Goal: Transaction & Acquisition: Purchase product/service

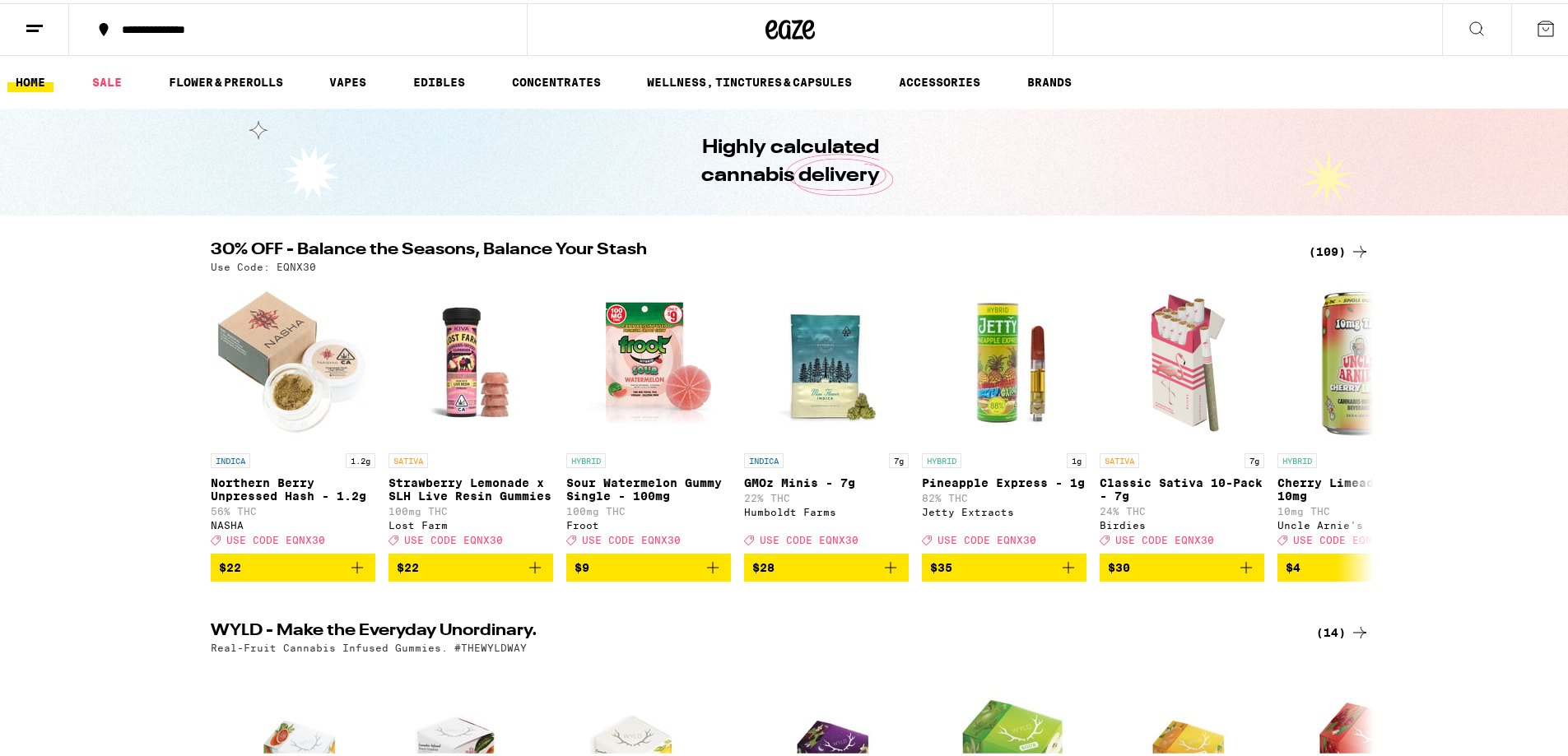
click at [1329, 253] on div "(109)" at bounding box center [1339, 248] width 61 height 20
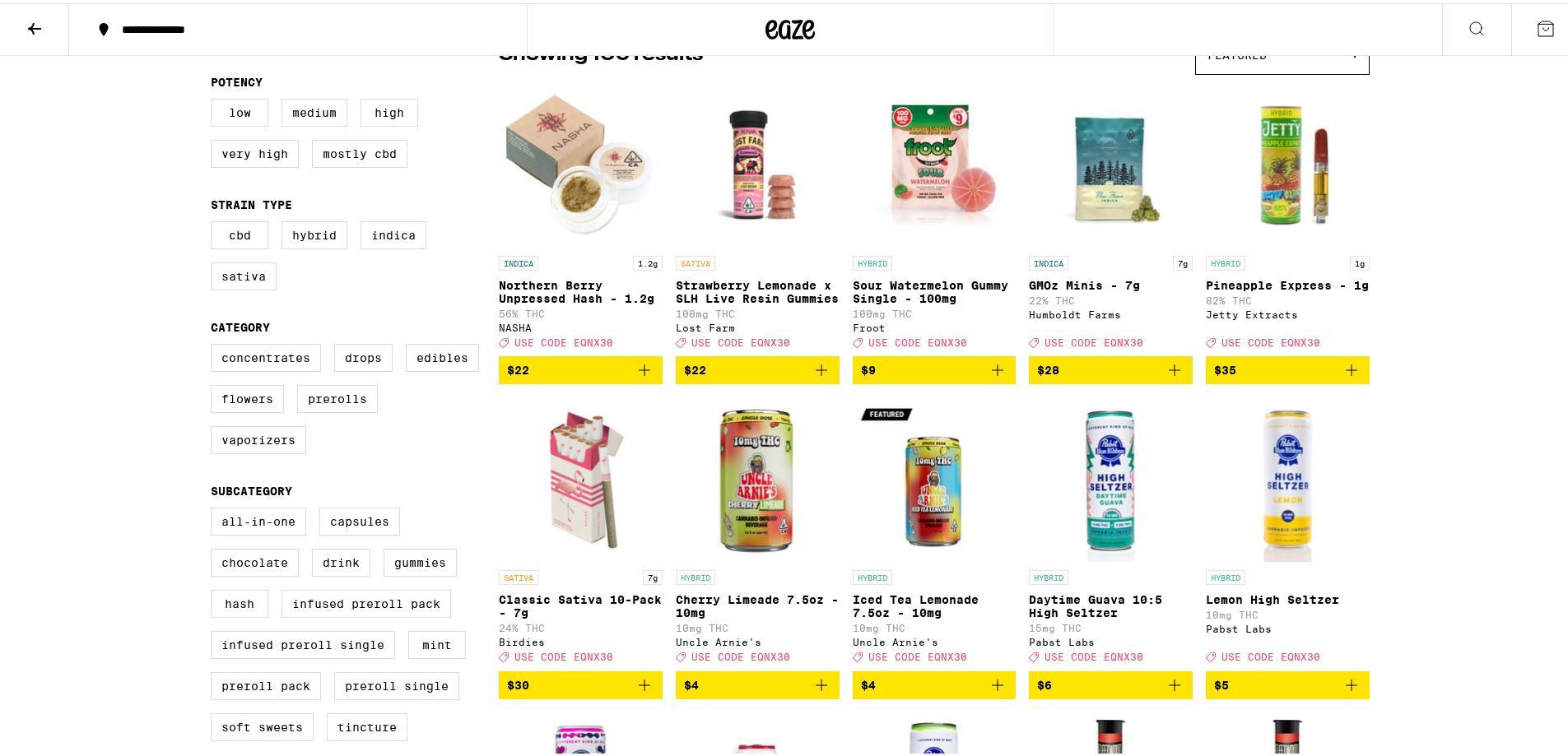
scroll to position [164, 0]
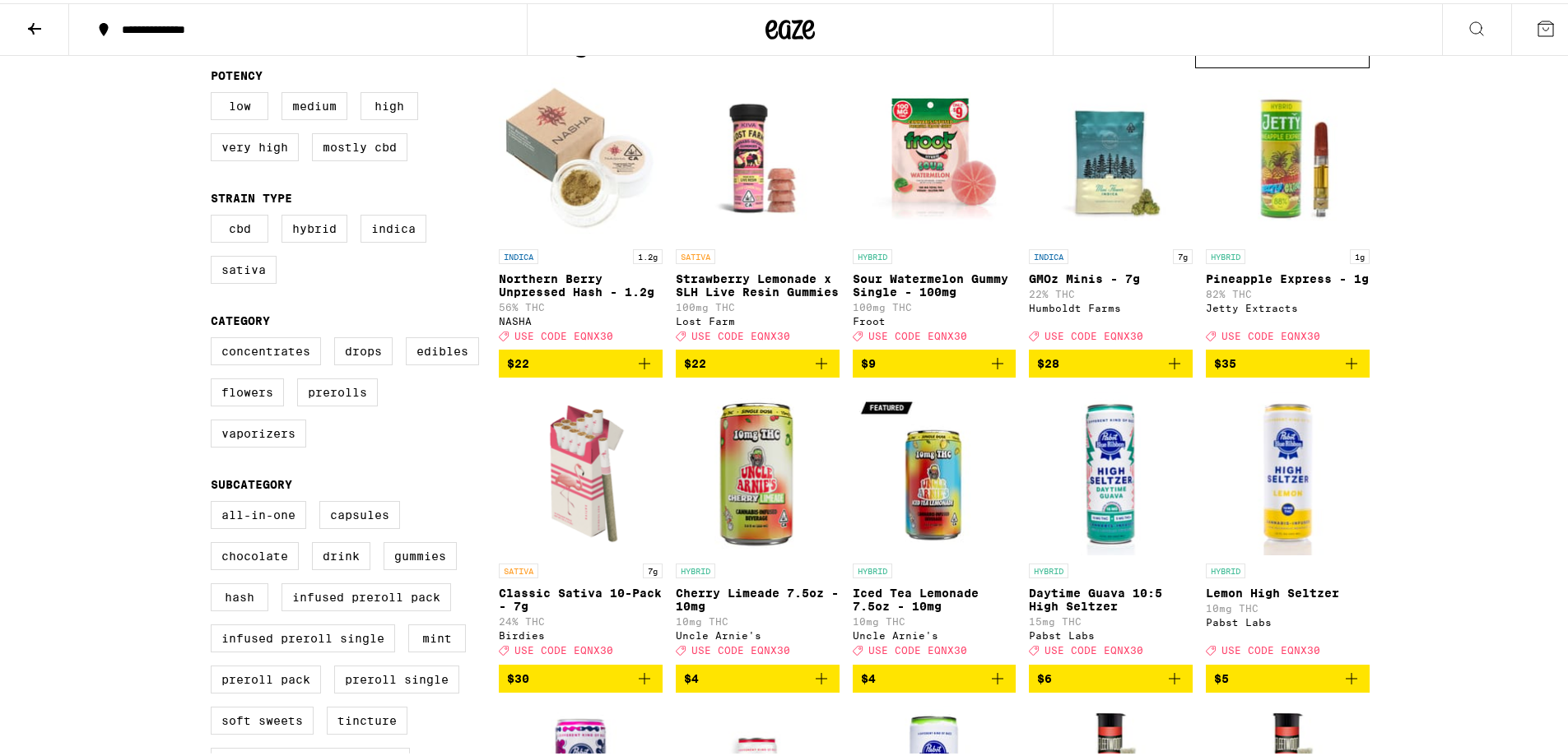
click at [1144, 189] on img "Open page for GMOz Minis - 7g from Humboldt Farms" at bounding box center [1110, 155] width 164 height 164
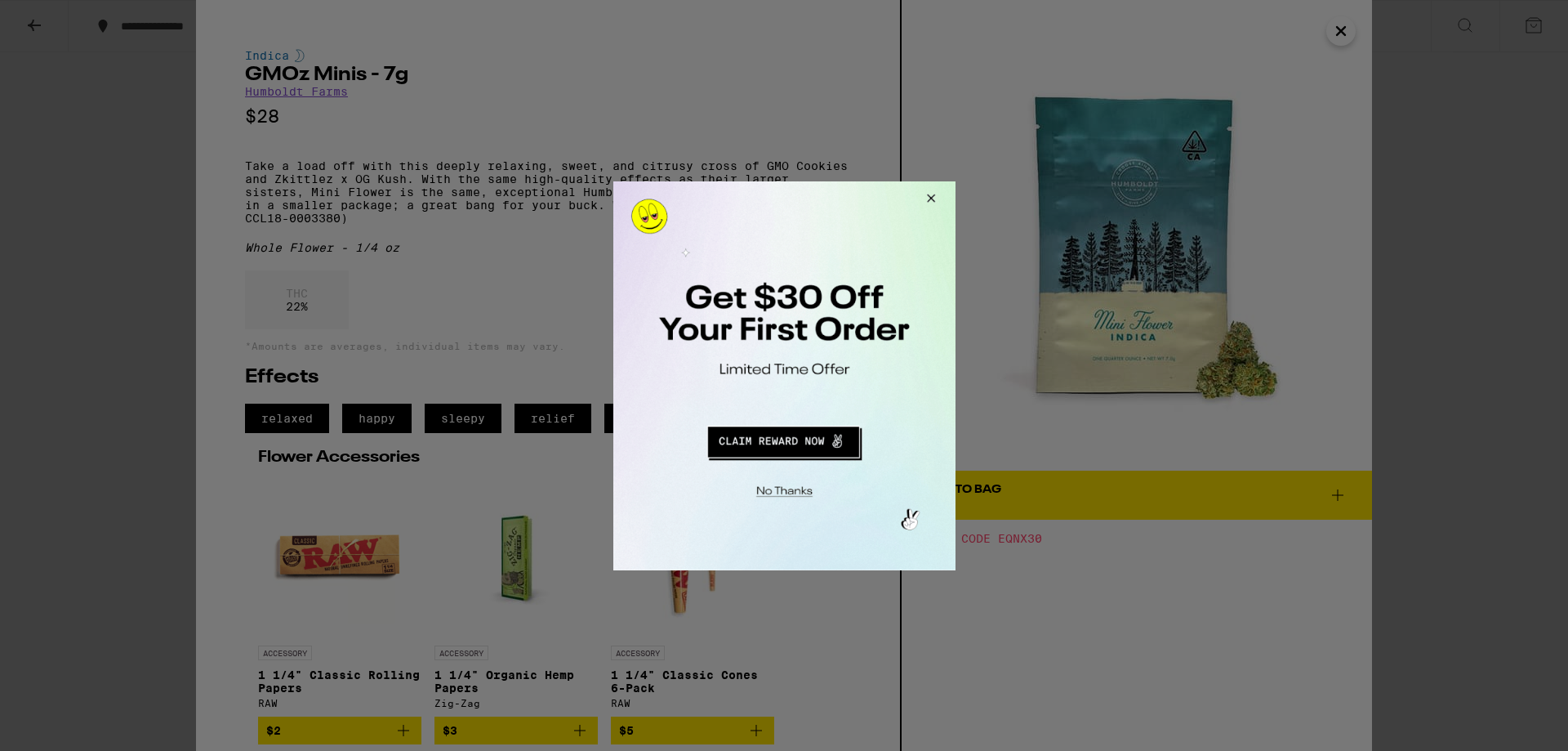
click at [1336, 27] on div at bounding box center [784, 375] width 1568 height 751
click at [932, 198] on button "Close Modal" at bounding box center [928, 201] width 45 height 39
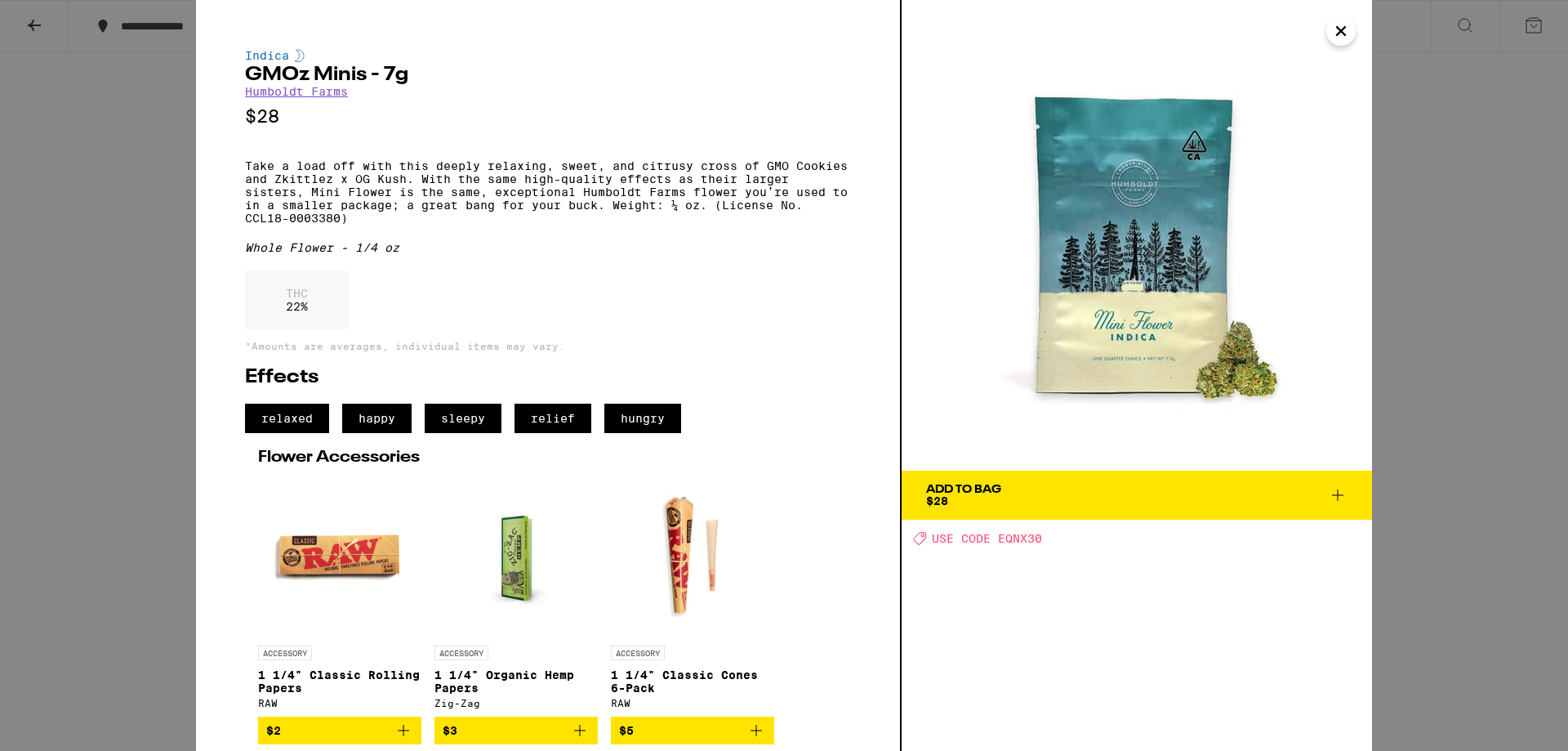
click at [1355, 37] on button "Close" at bounding box center [1342, 32] width 30 height 30
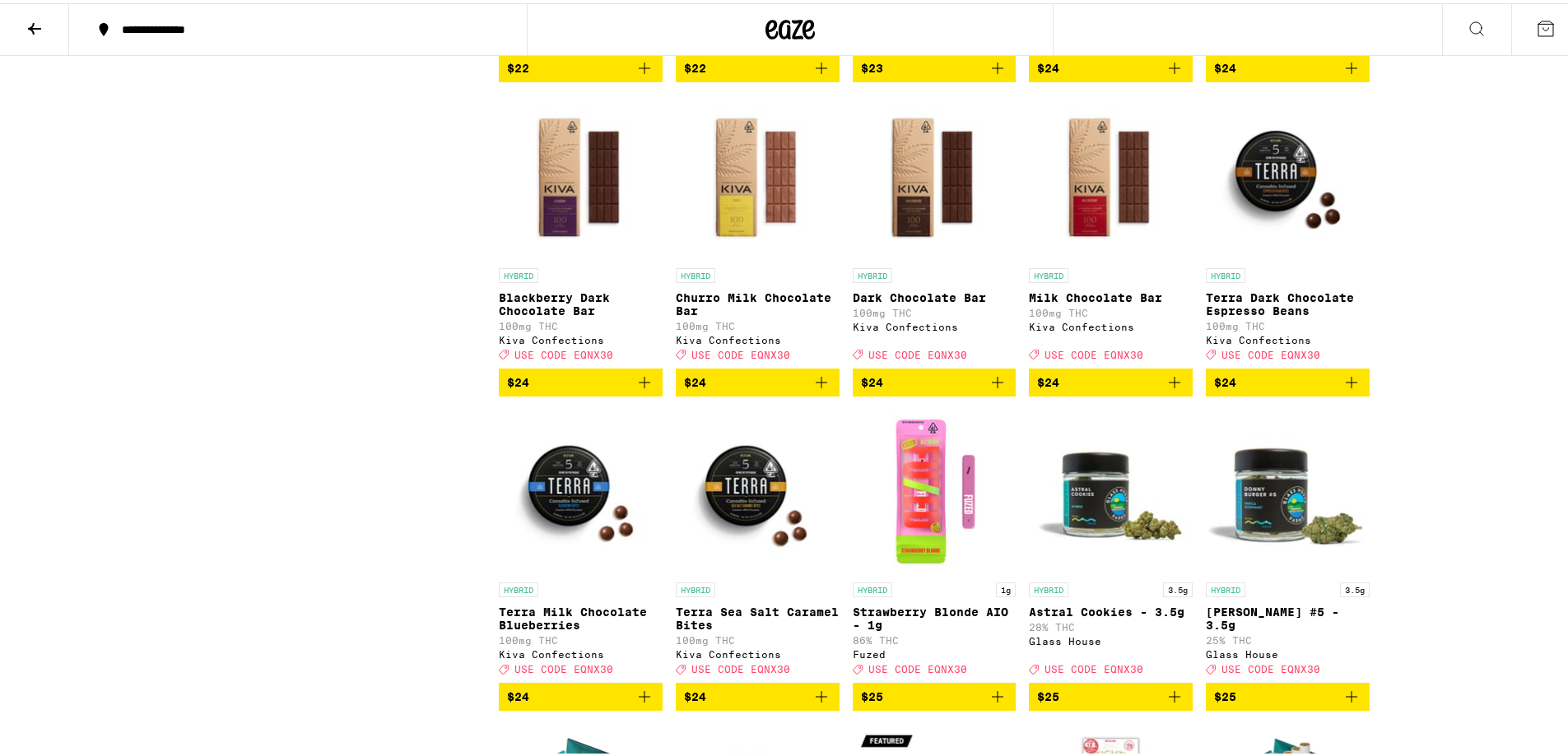
scroll to position [2879, 0]
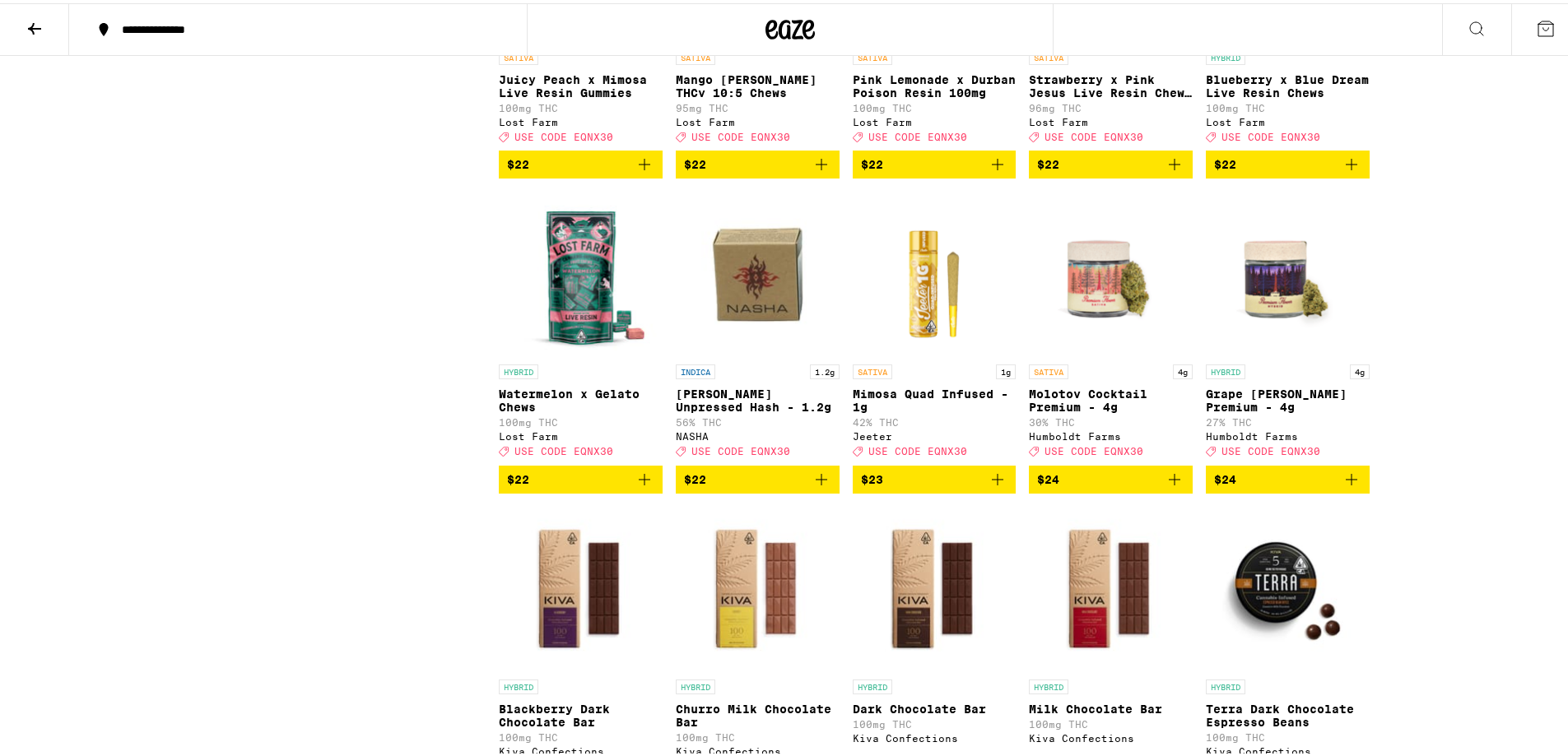
click at [1118, 353] on img "Open page for Molotov Cocktail Premium - 4g from Humboldt Farms" at bounding box center [1110, 271] width 164 height 164
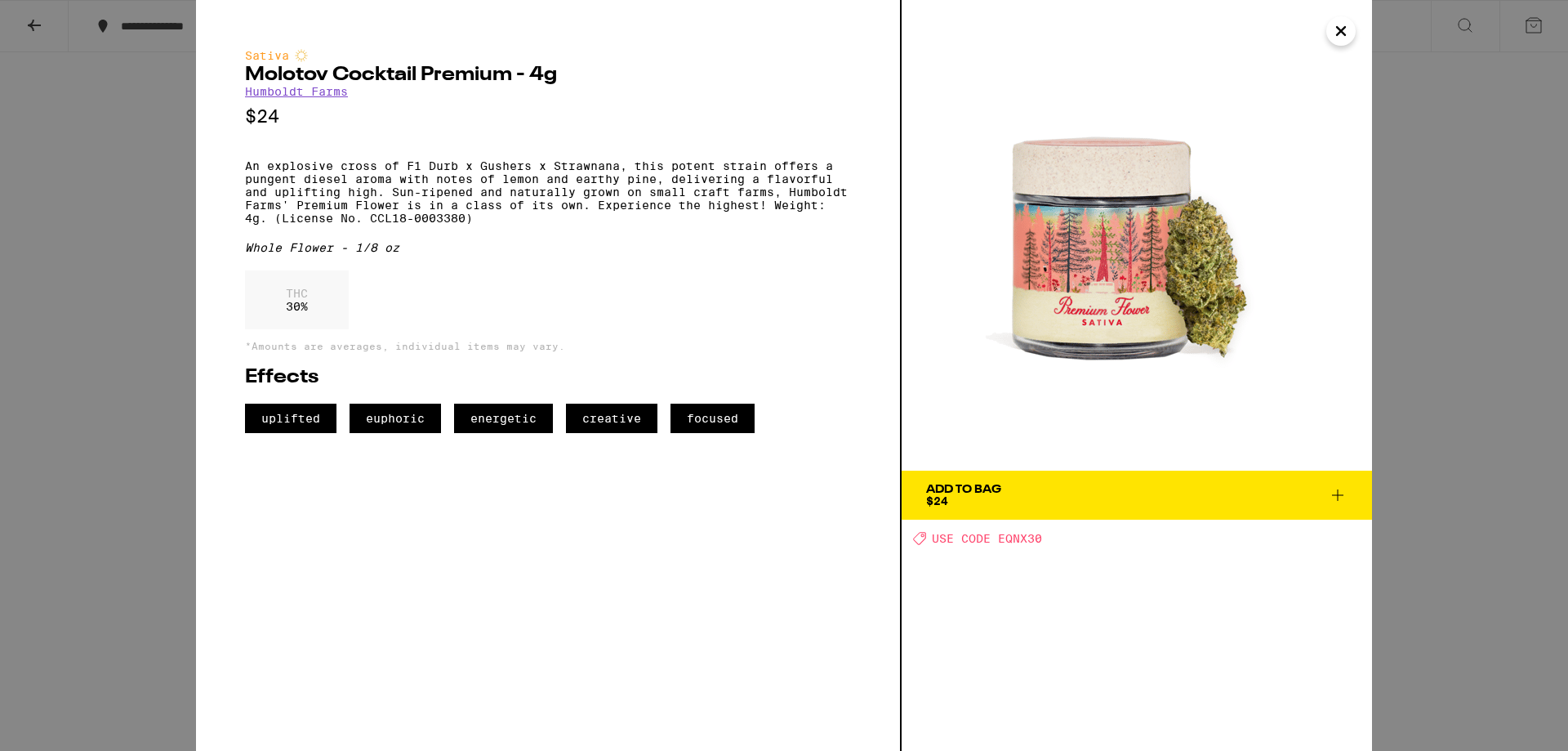
click at [1365, 16] on img at bounding box center [1137, 235] width 470 height 471
click at [1343, 34] on icon "Close" at bounding box center [1341, 31] width 19 height 24
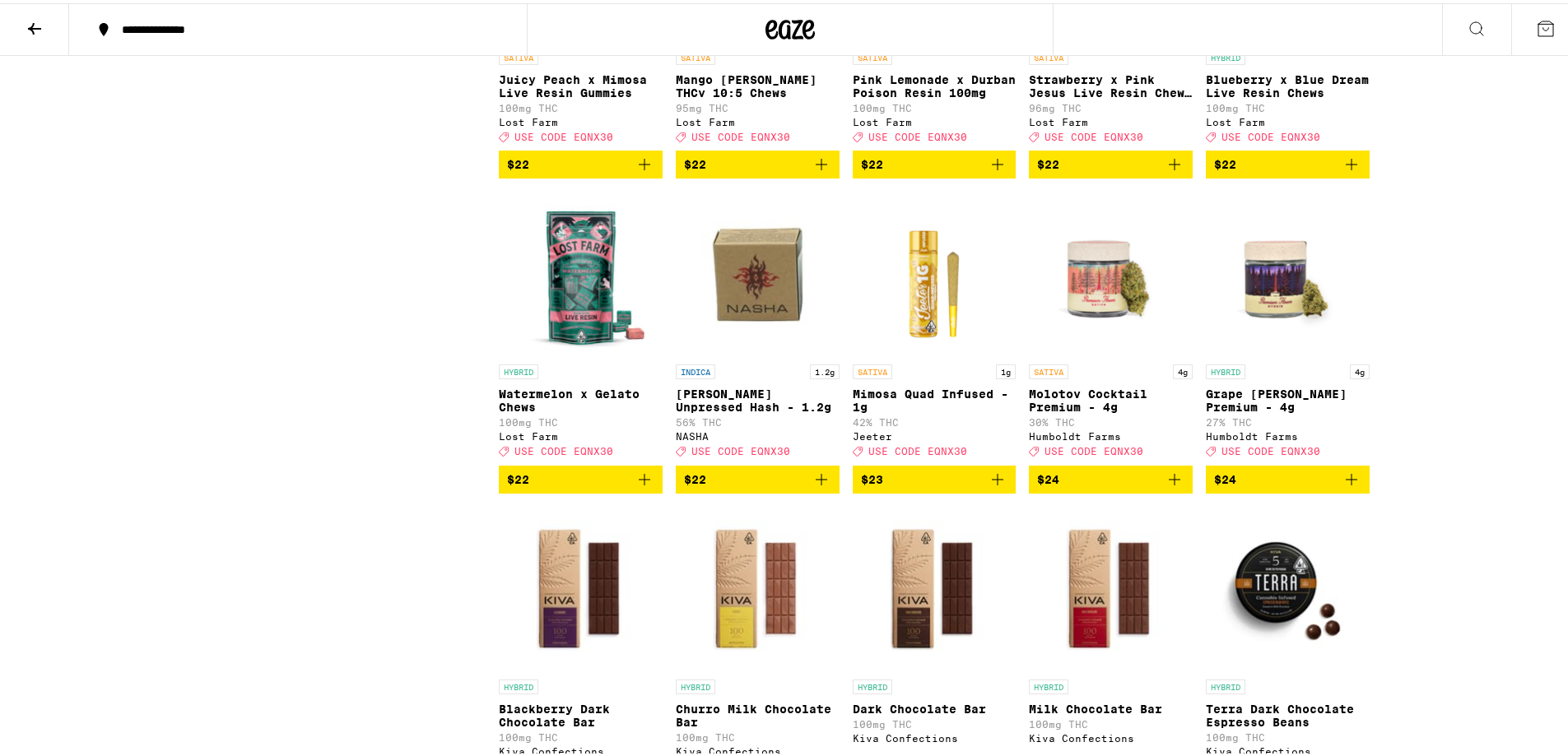
click at [1266, 349] on img "Open page for Grape Runtz Premium - 4g from Humboldt Farms" at bounding box center [1287, 271] width 164 height 164
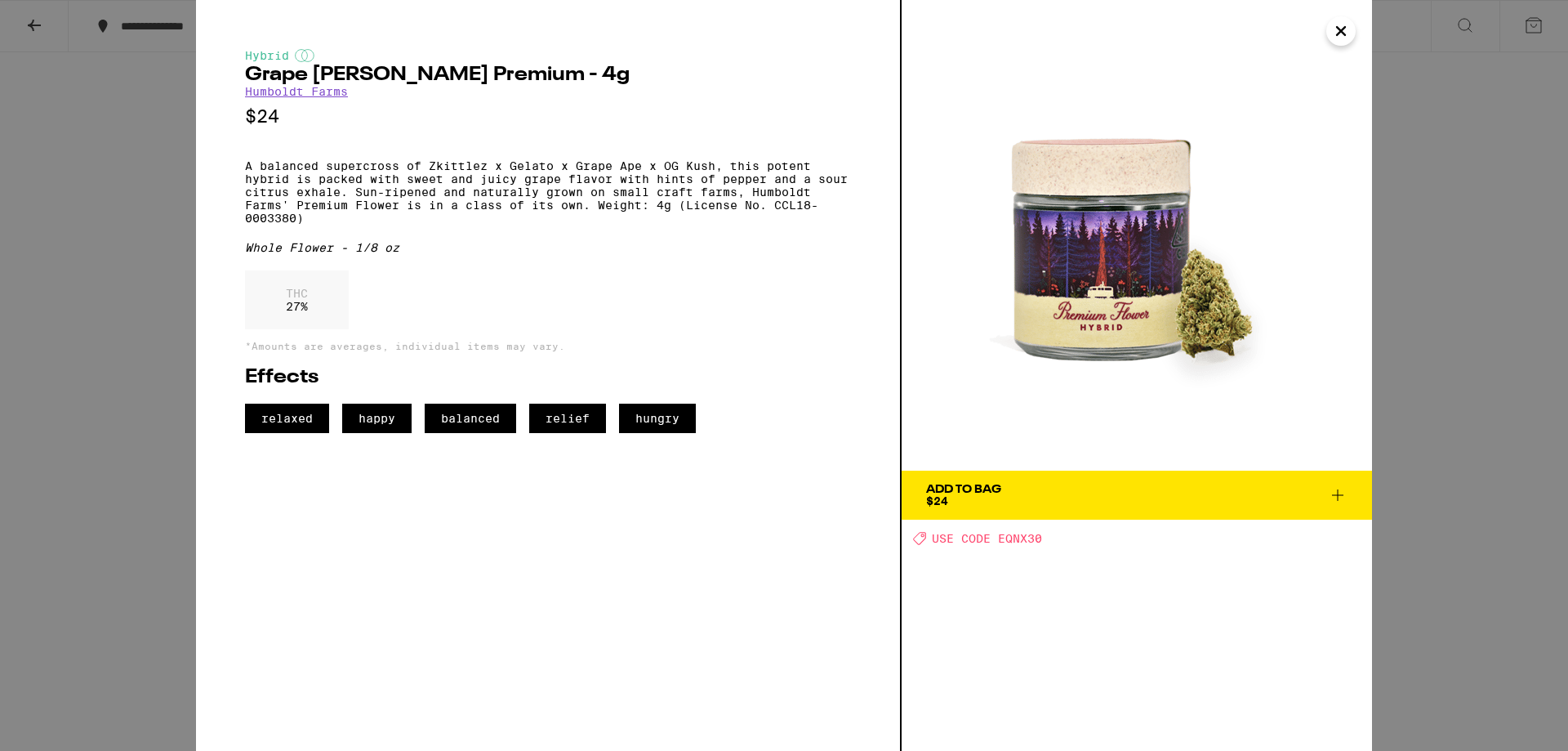
click at [1339, 45] on img at bounding box center [1137, 235] width 470 height 471
click at [1338, 31] on icon "Close" at bounding box center [1341, 31] width 19 height 24
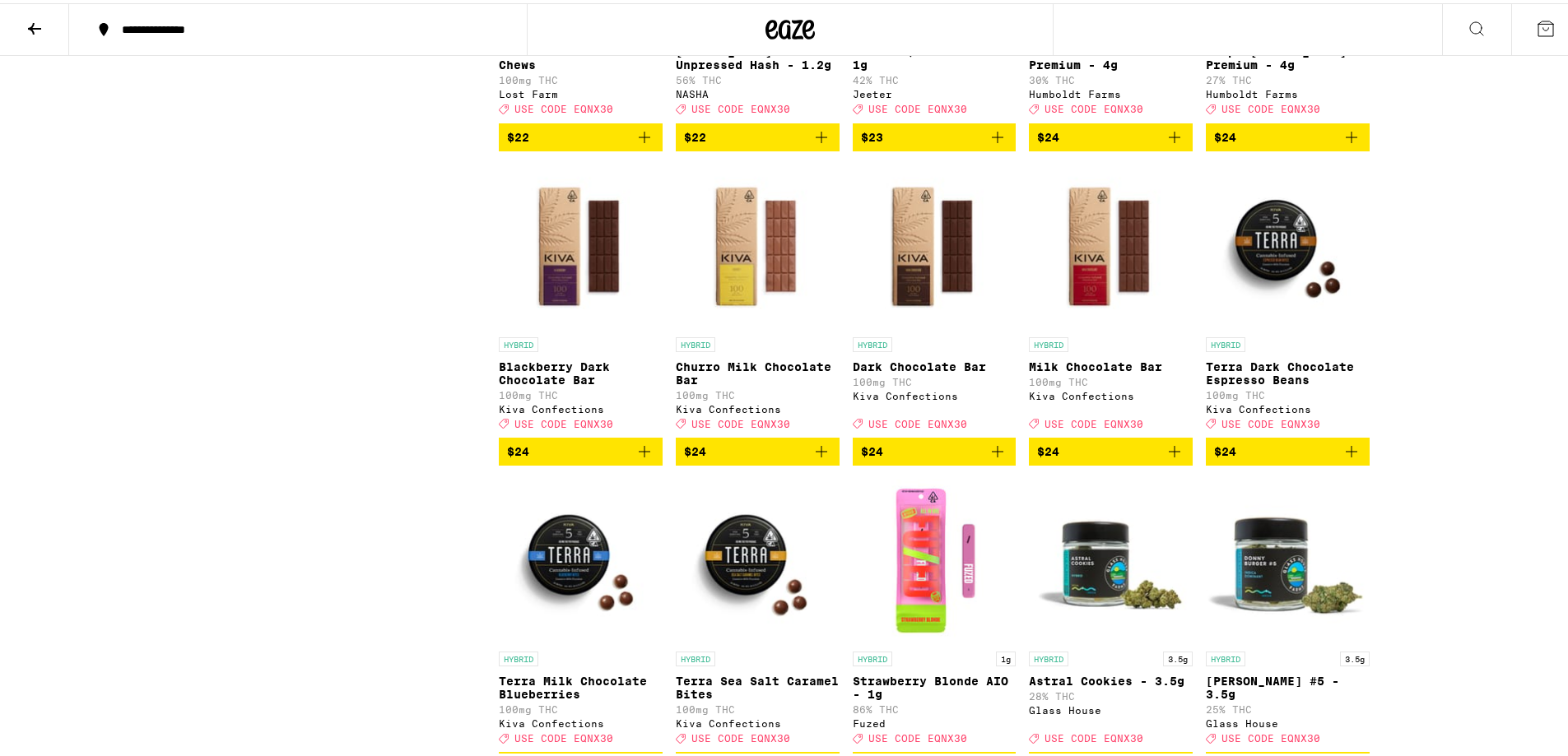
scroll to position [3538, 0]
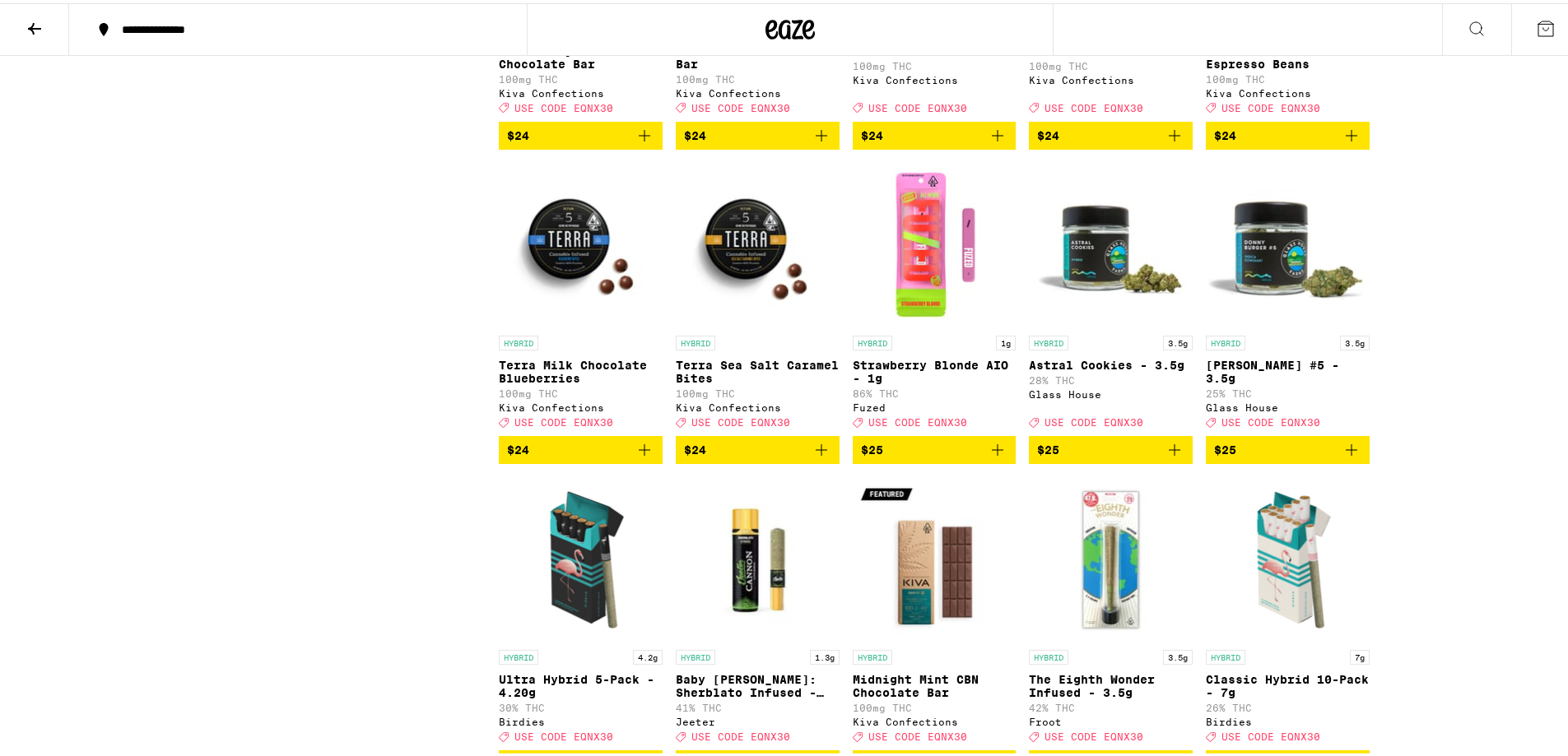
click at [1108, 324] on img "Open page for Astral Cookies - 3.5g from Glass House" at bounding box center [1110, 242] width 164 height 164
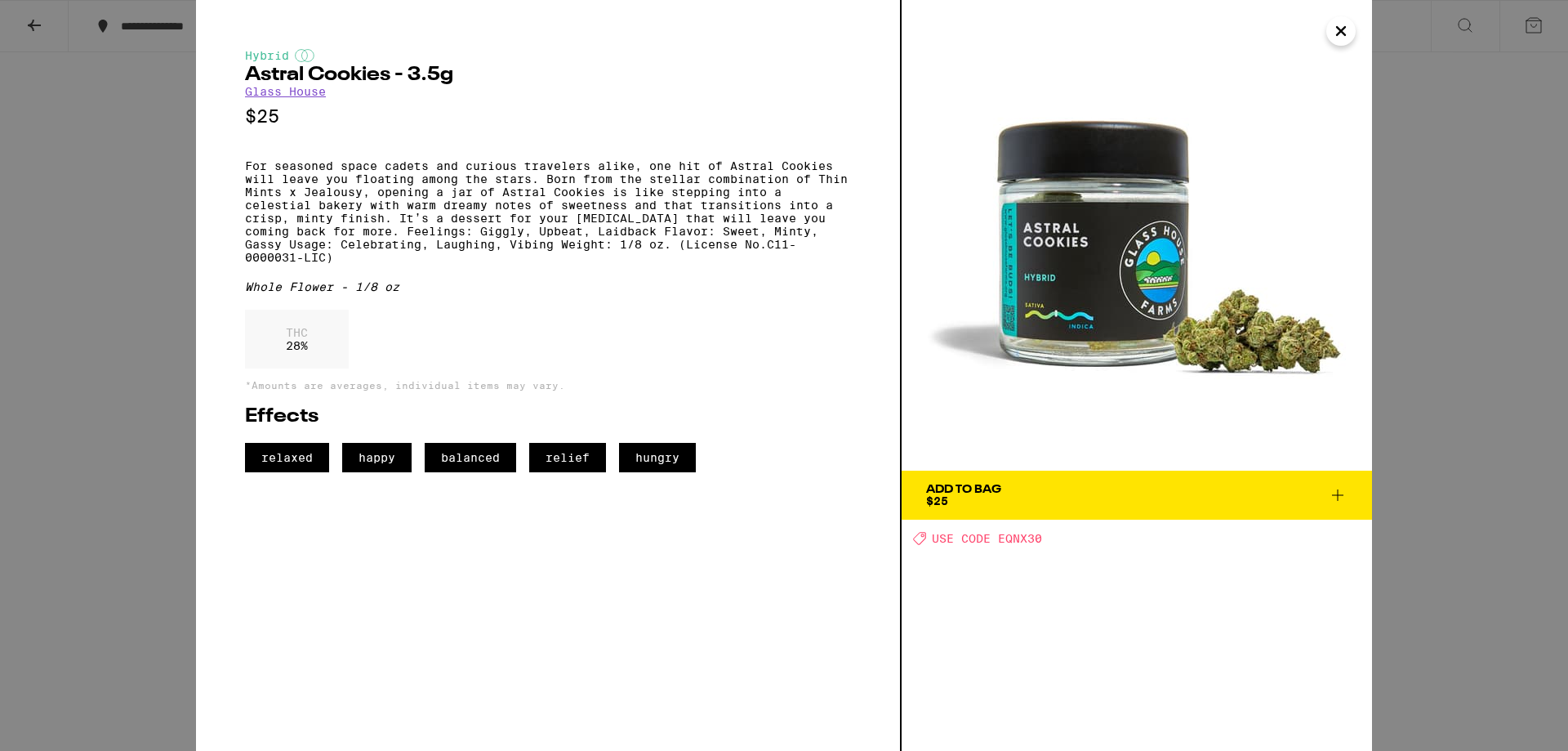
click at [1347, 45] on button "Close" at bounding box center [1342, 32] width 30 height 30
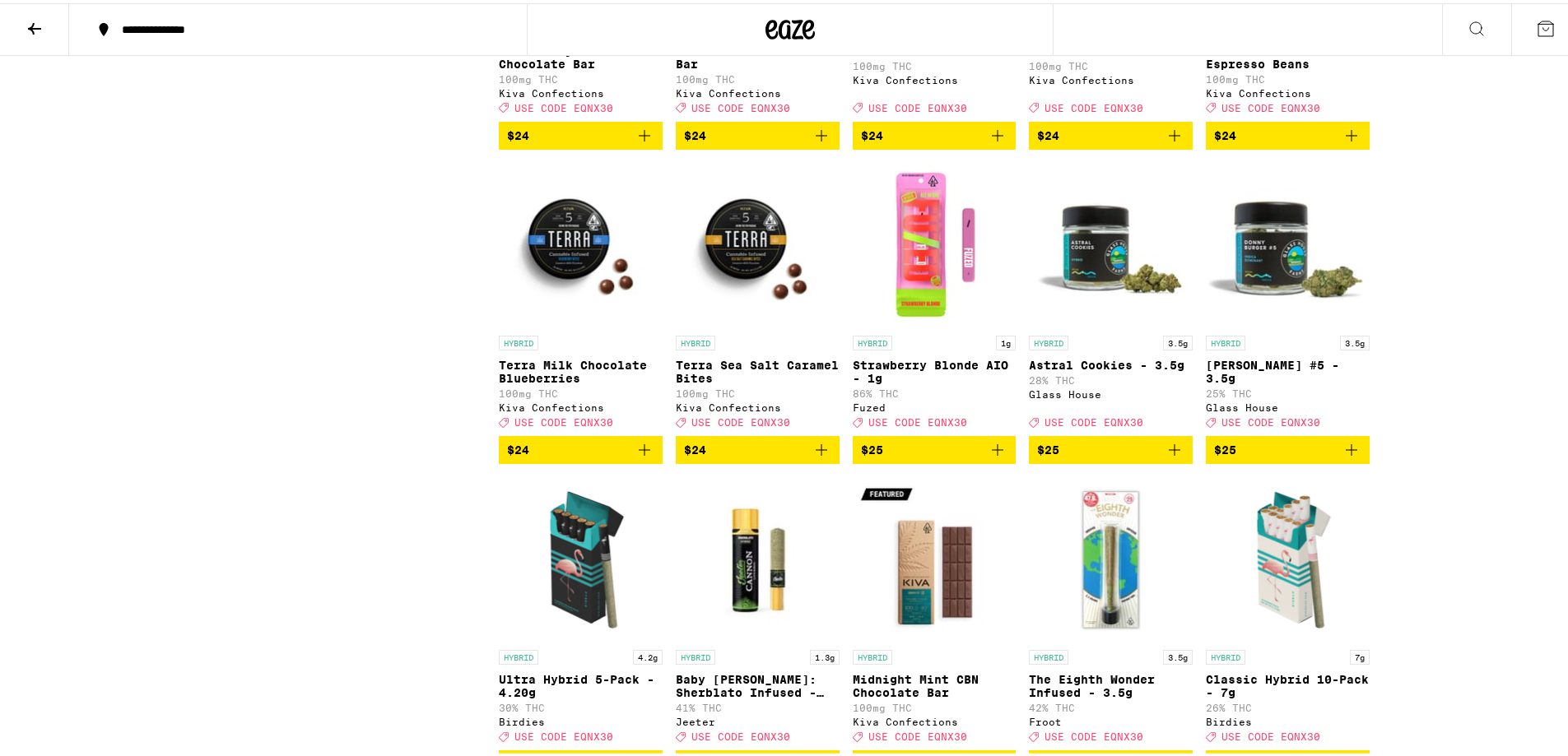
click at [1273, 324] on img "Open page for Donny Burger #5 - 3.5g from Glass House" at bounding box center [1287, 242] width 164 height 164
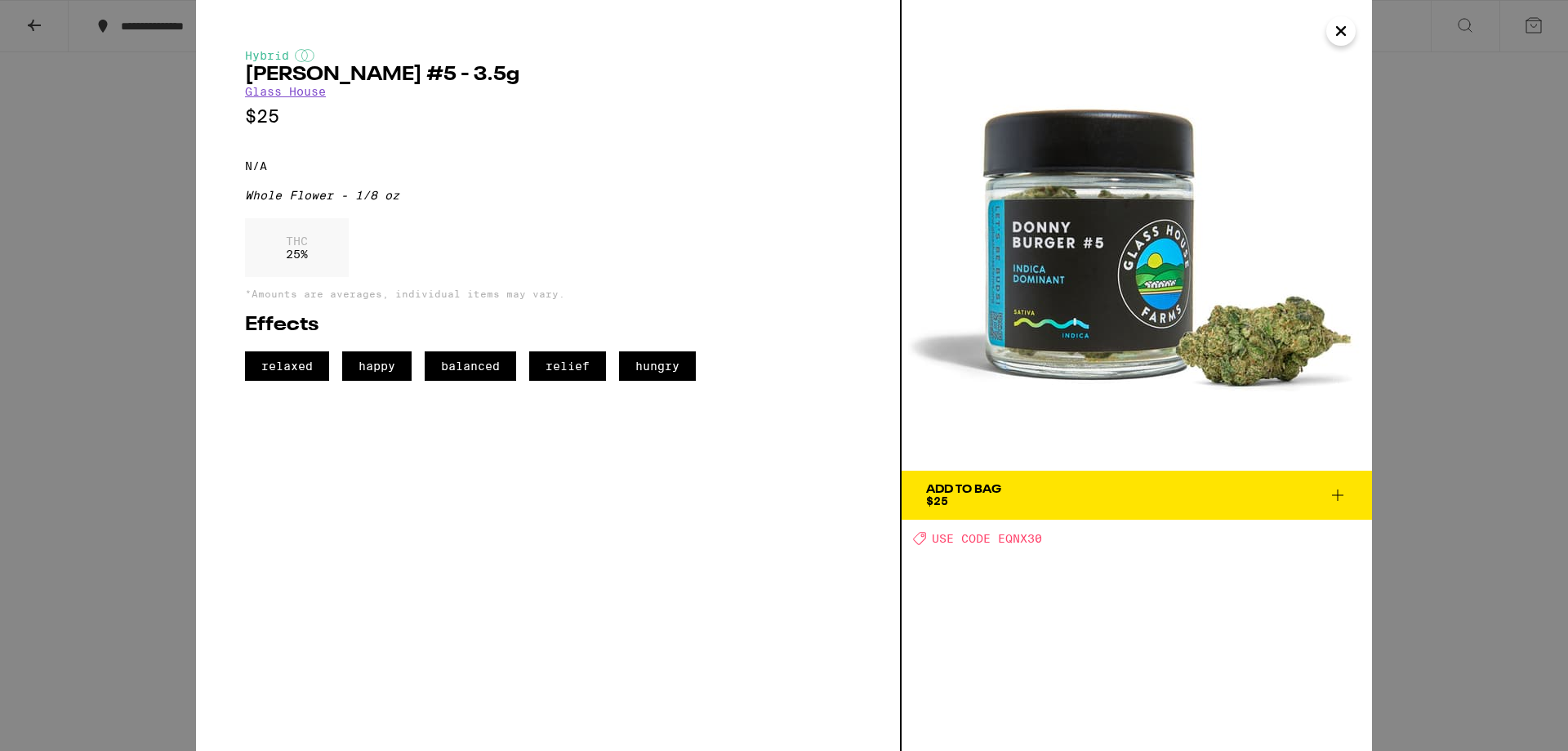
click at [1346, 32] on icon "Close" at bounding box center [1341, 31] width 19 height 24
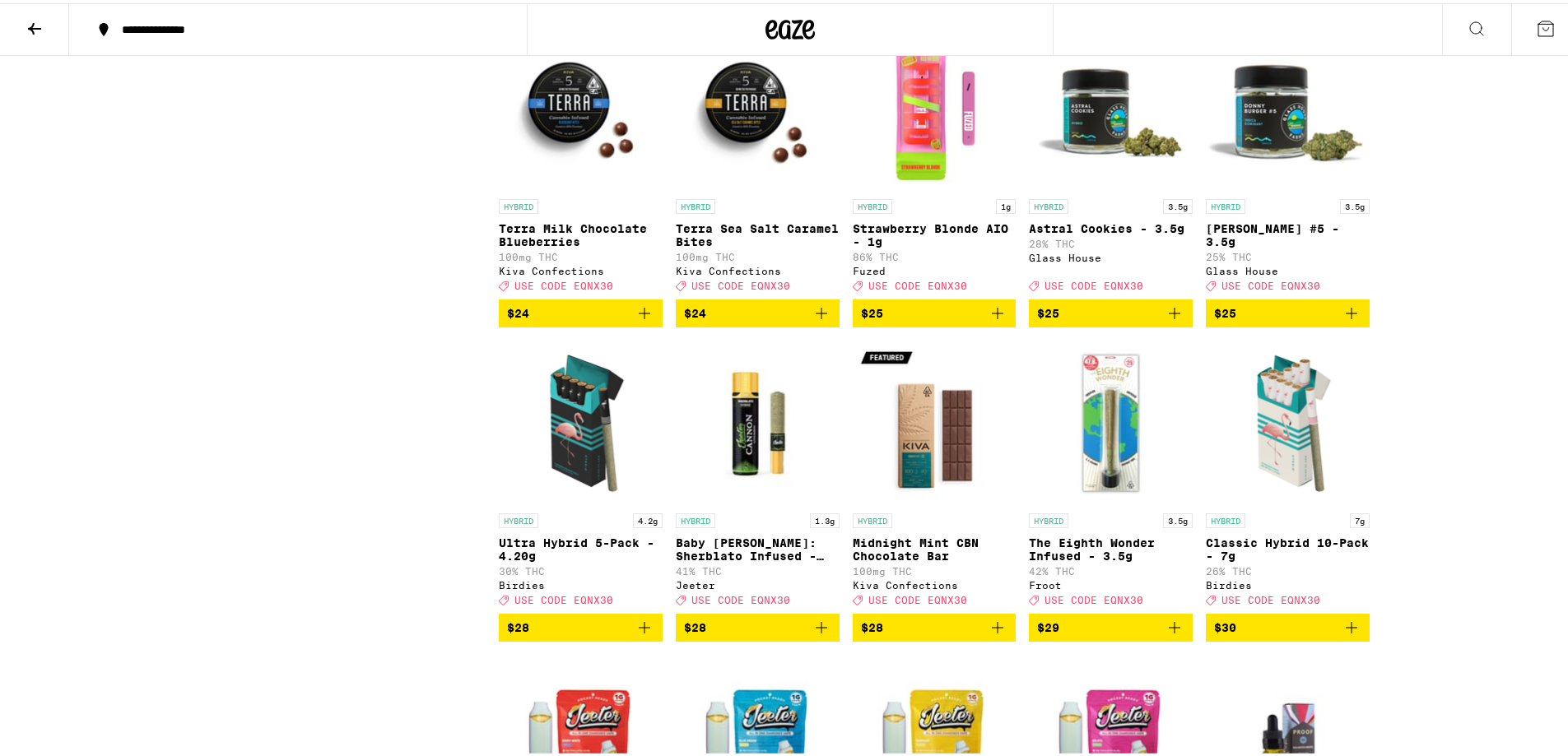
scroll to position [3785, 0]
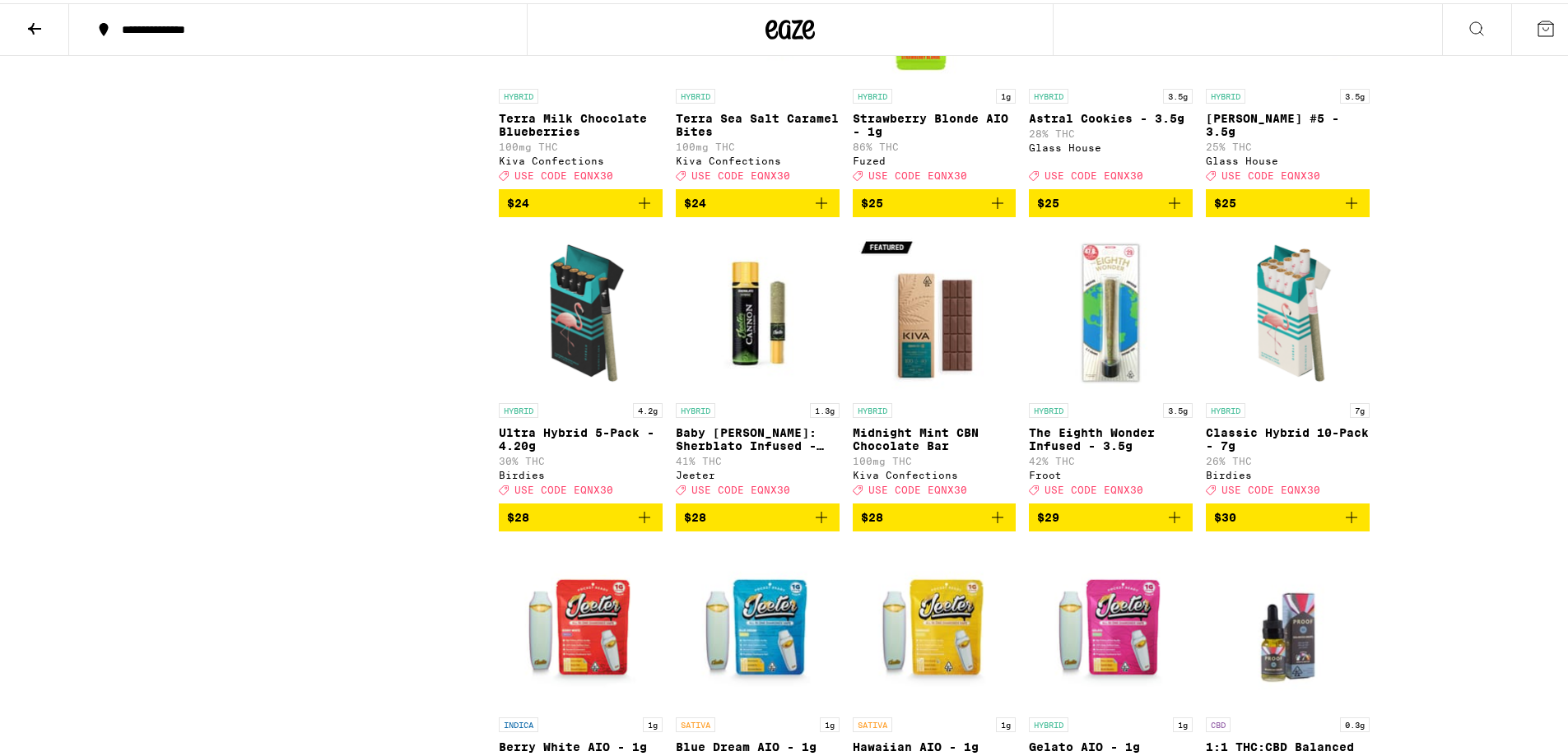
click at [1115, 392] on img "Open page for The Eighth Wonder Infused - 3.5g from Froot" at bounding box center [1110, 309] width 164 height 164
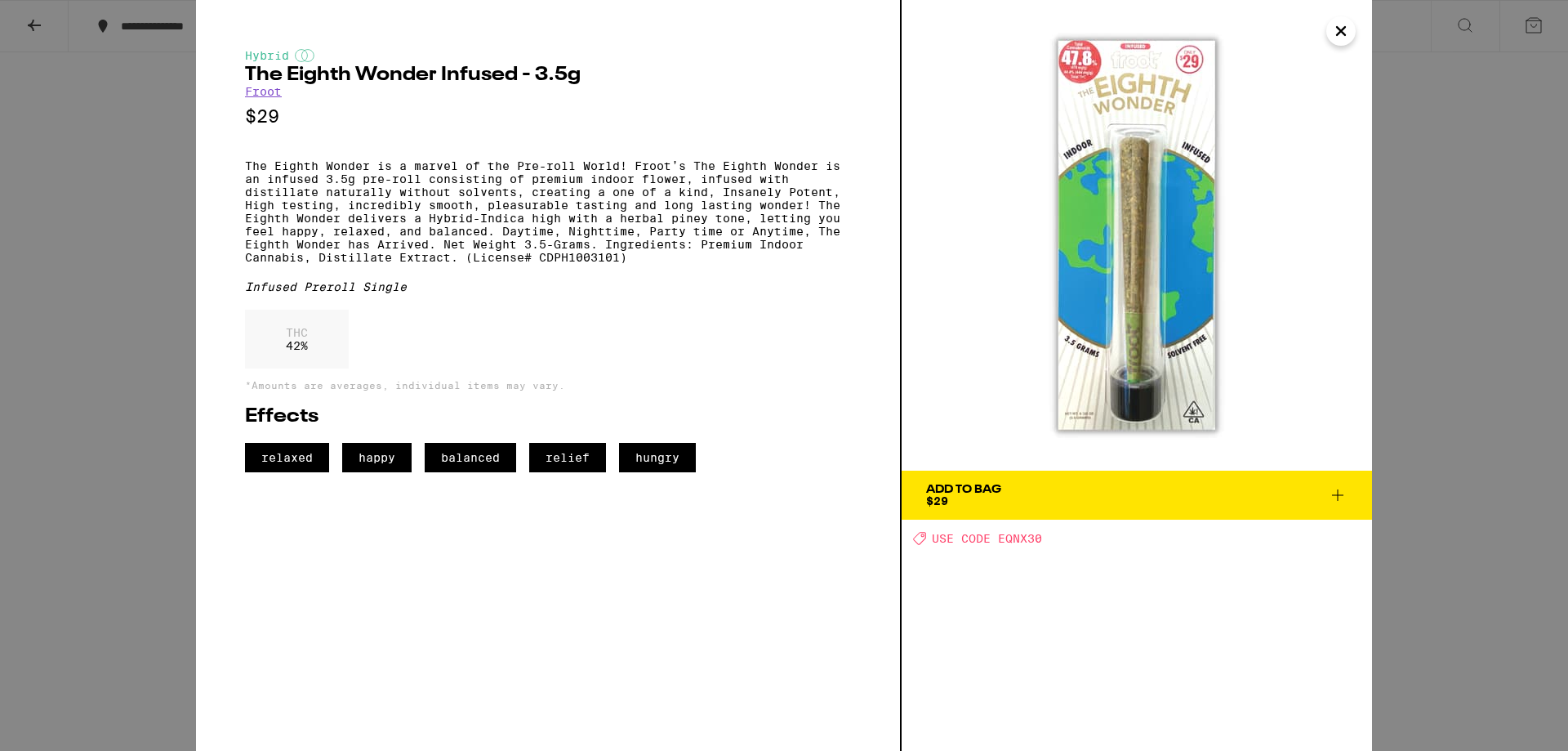
click at [1339, 37] on icon "Close" at bounding box center [1341, 31] width 19 height 24
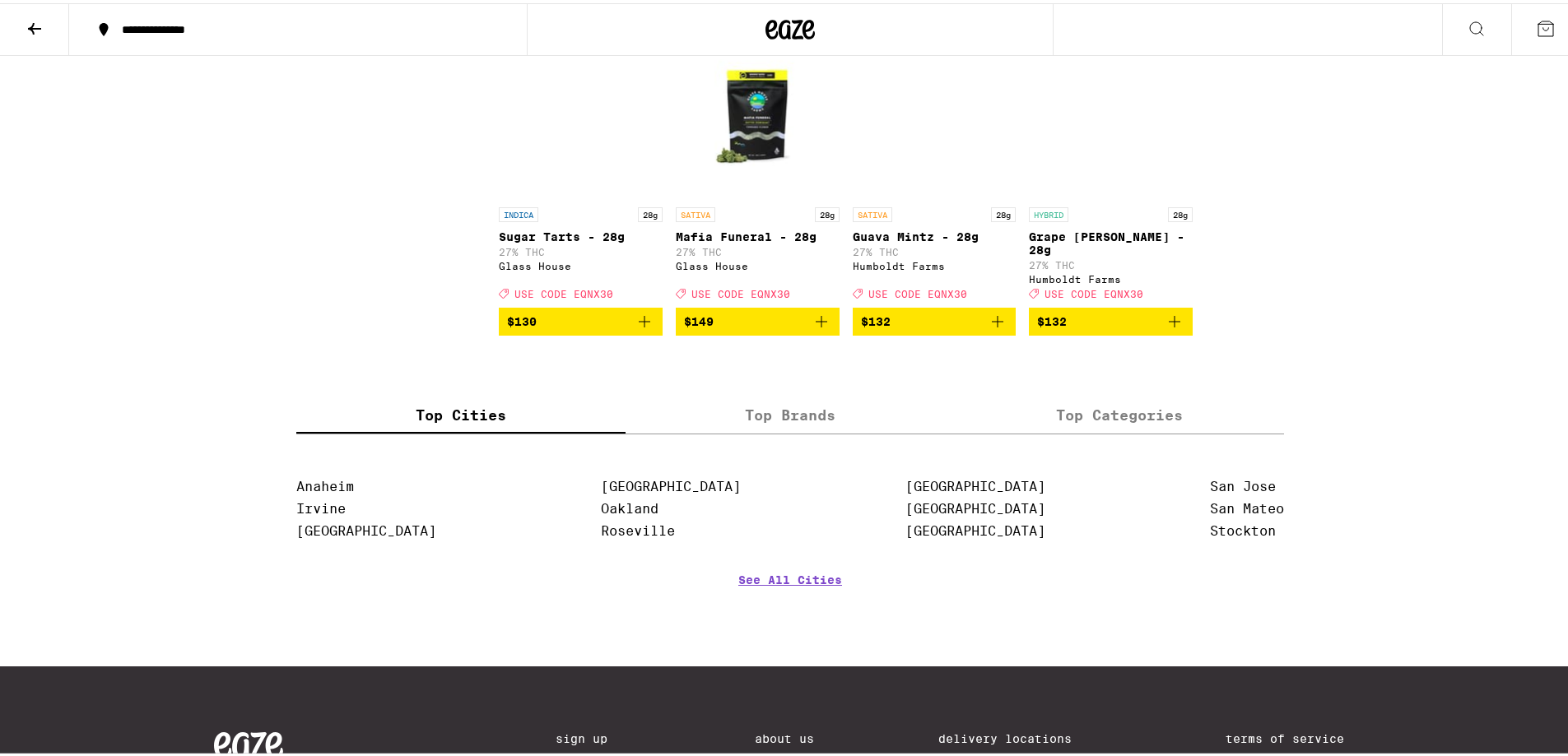
scroll to position [6993, 0]
